Goal: Task Accomplishment & Management: Manage account settings

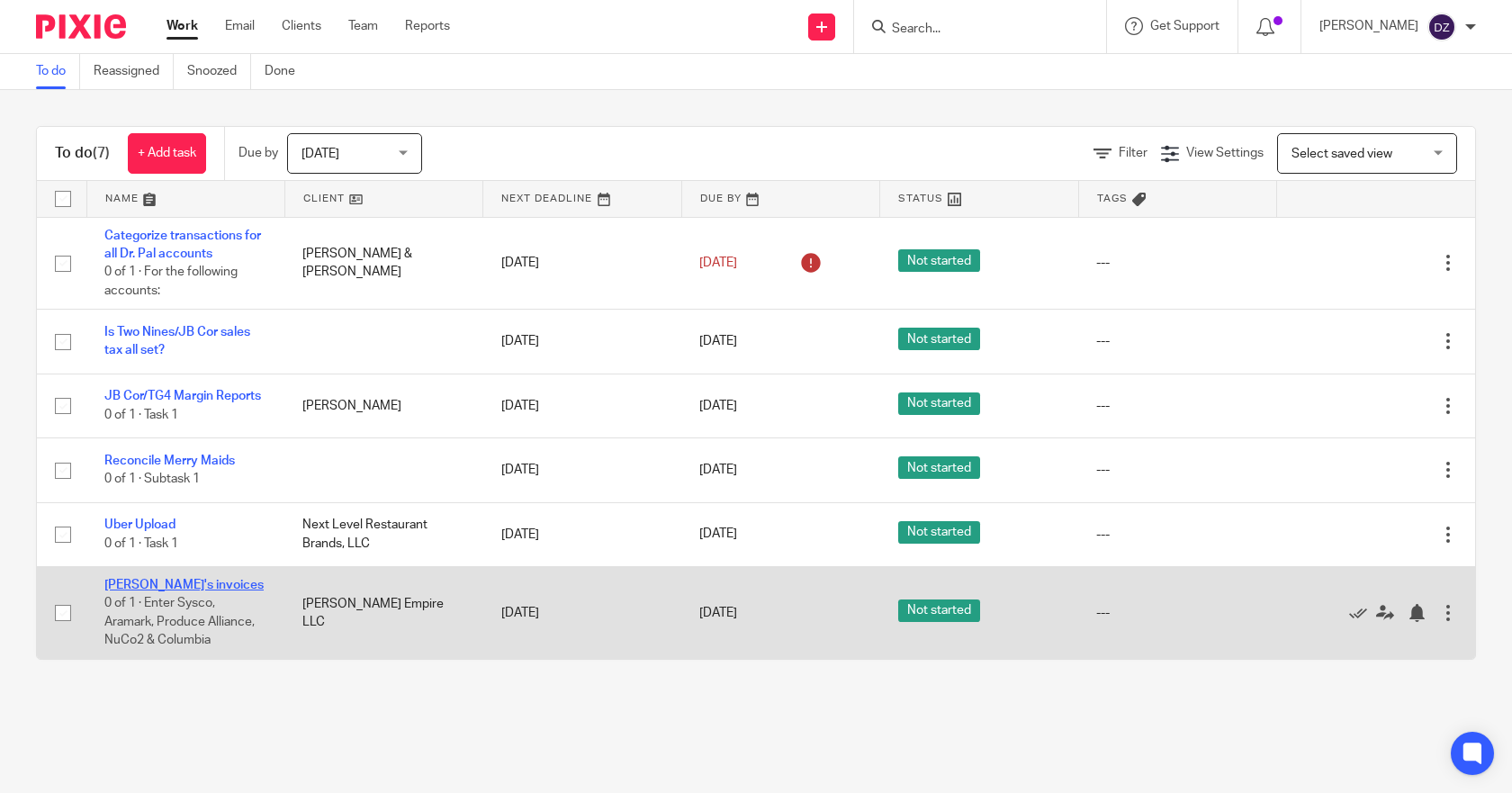
click at [159, 591] on link "[PERSON_NAME]'s invoices" at bounding box center [184, 584] width 160 height 13
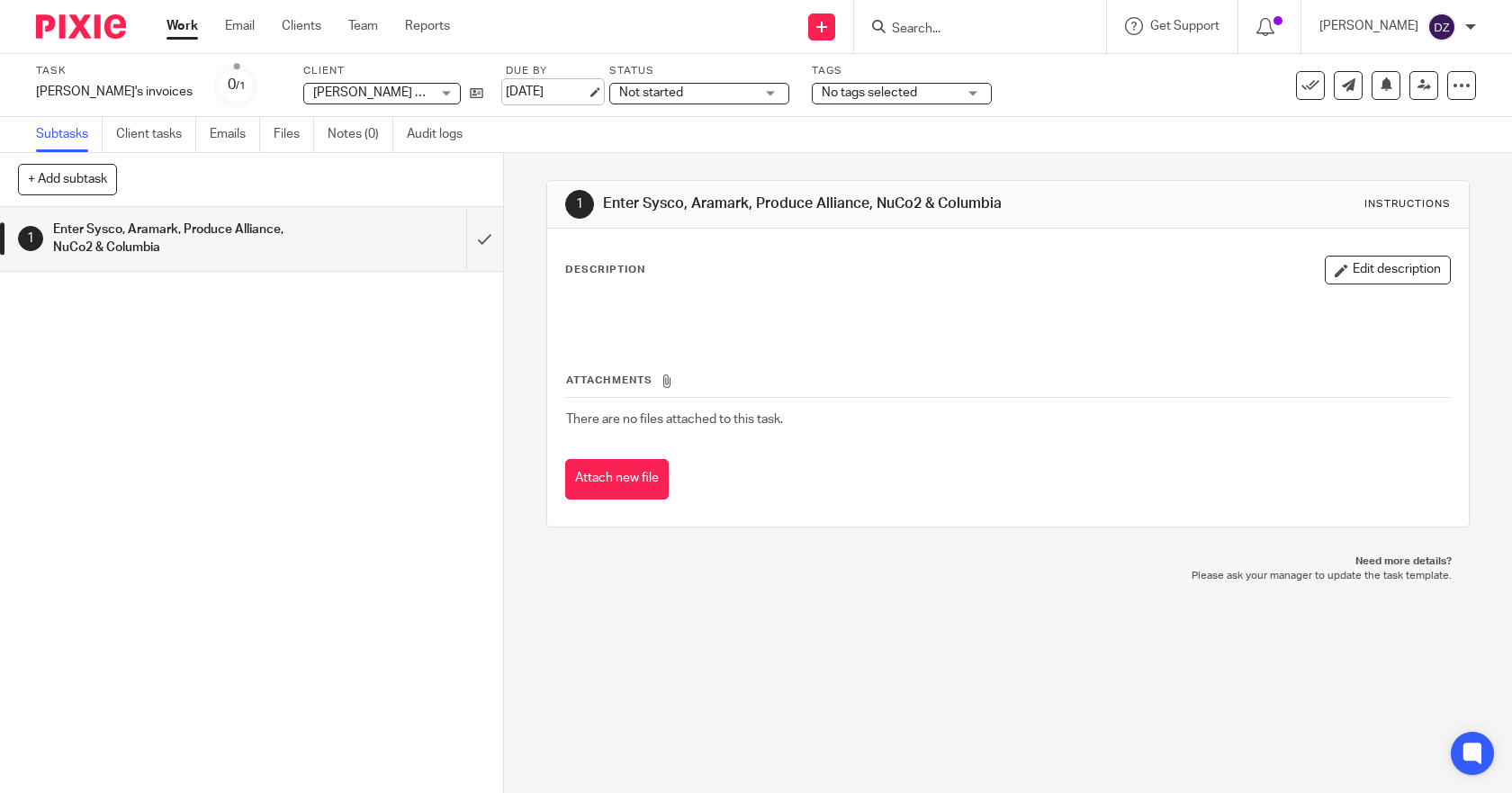
click at [506, 90] on link "[DATE]" at bounding box center [547, 92] width 81 height 19
click at [174, 30] on link "Work" at bounding box center [182, 26] width 32 height 18
